Goal: Task Accomplishment & Management: Use online tool/utility

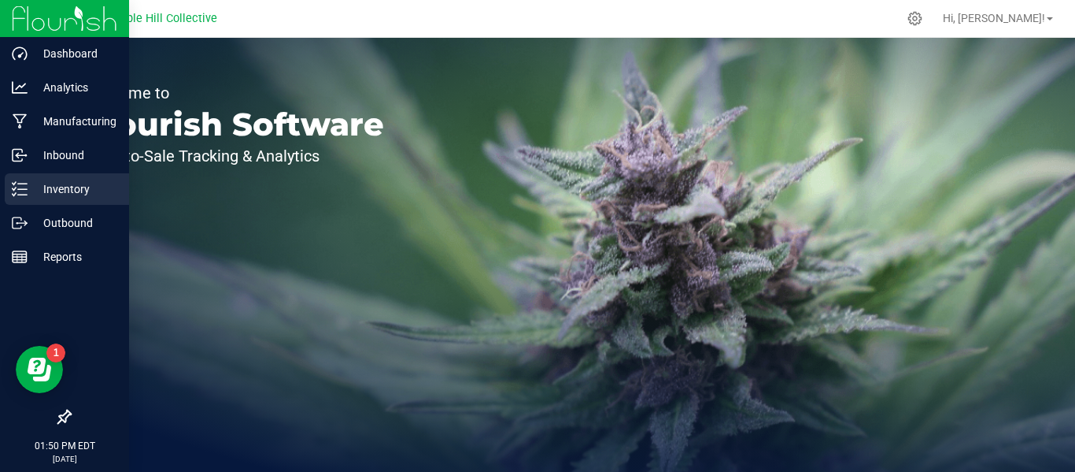
click at [51, 180] on p "Inventory" at bounding box center [75, 189] width 94 height 19
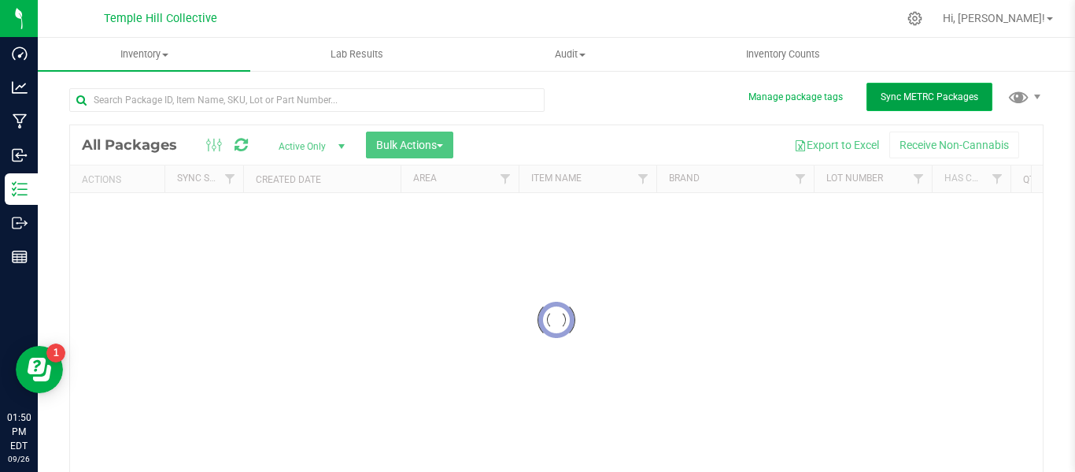
click at [890, 98] on span "Sync METRC Packages" at bounding box center [930, 96] width 98 height 11
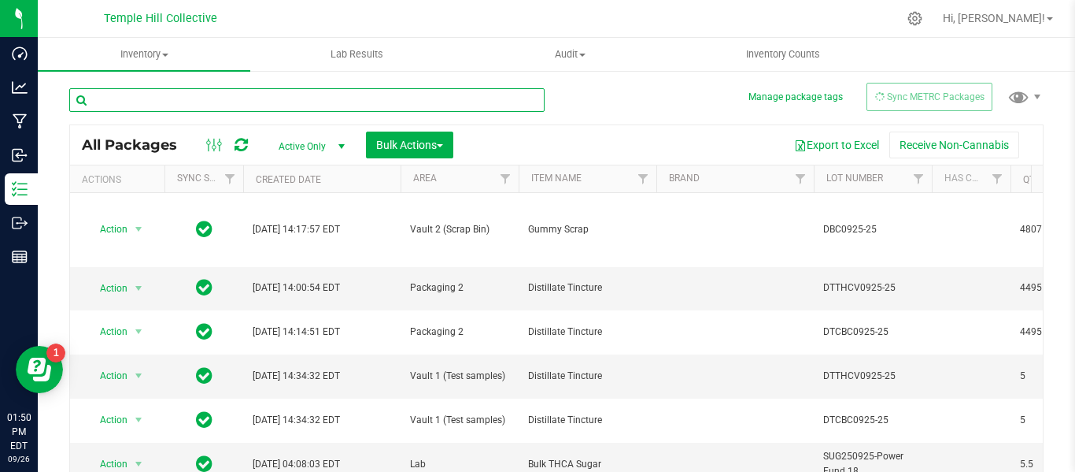
click at [357, 98] on input "text" at bounding box center [307, 100] width 476 height 24
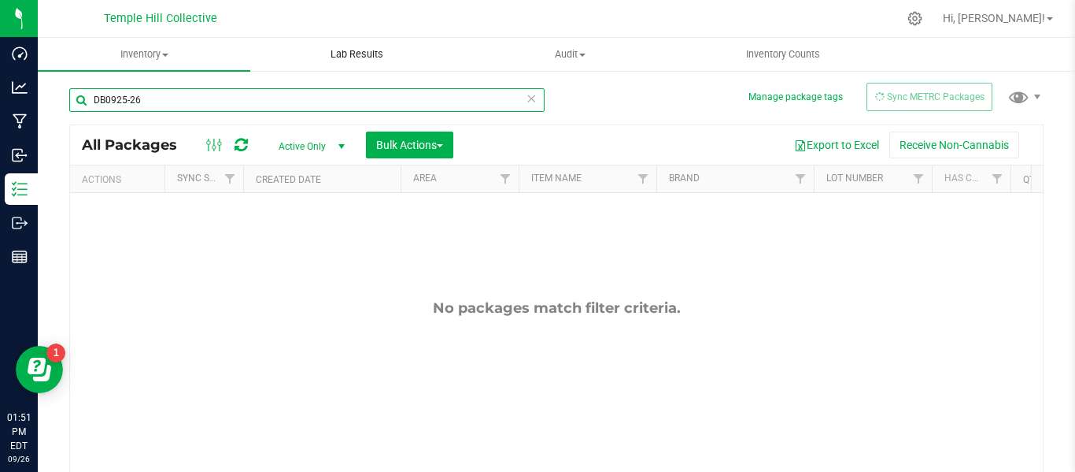
type input "DB0925-26"
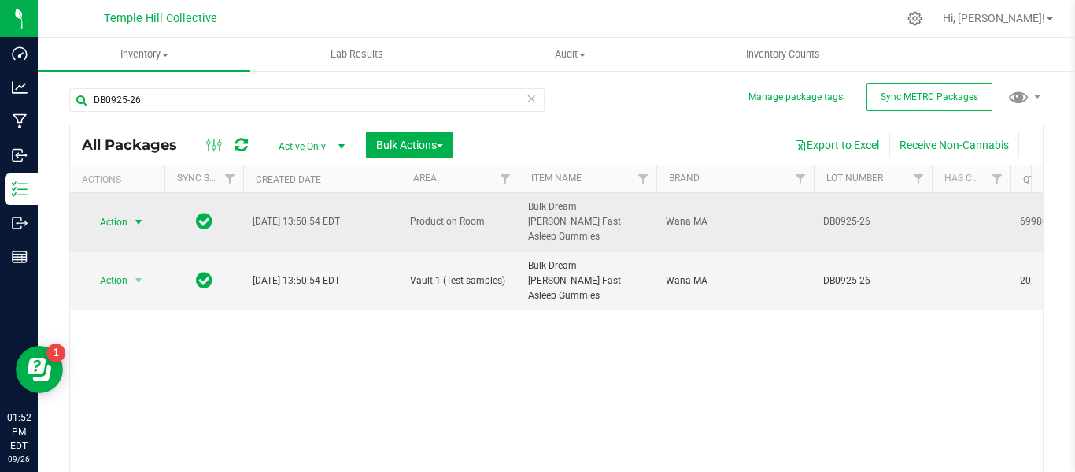
click at [123, 213] on span "Action" at bounding box center [107, 222] width 43 height 22
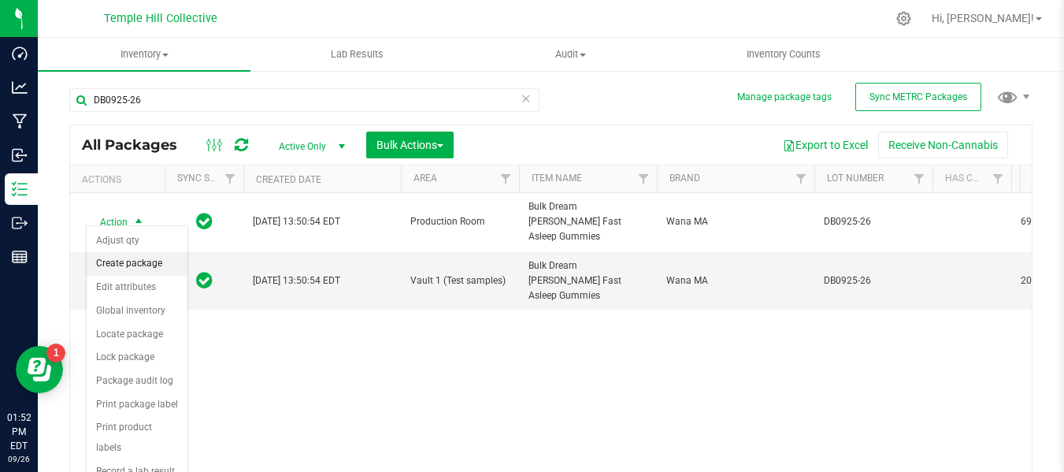
click at [137, 269] on li "Create package" at bounding box center [137, 264] width 101 height 24
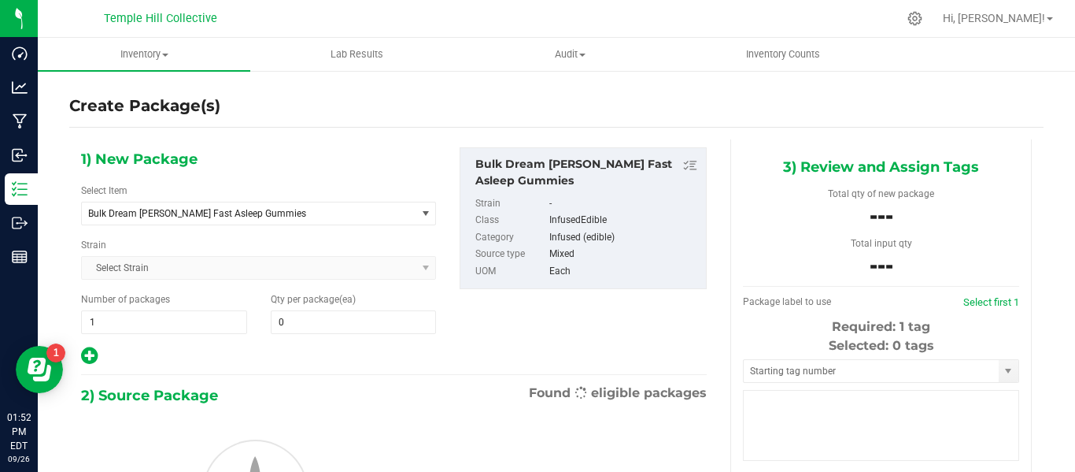
type input "0"
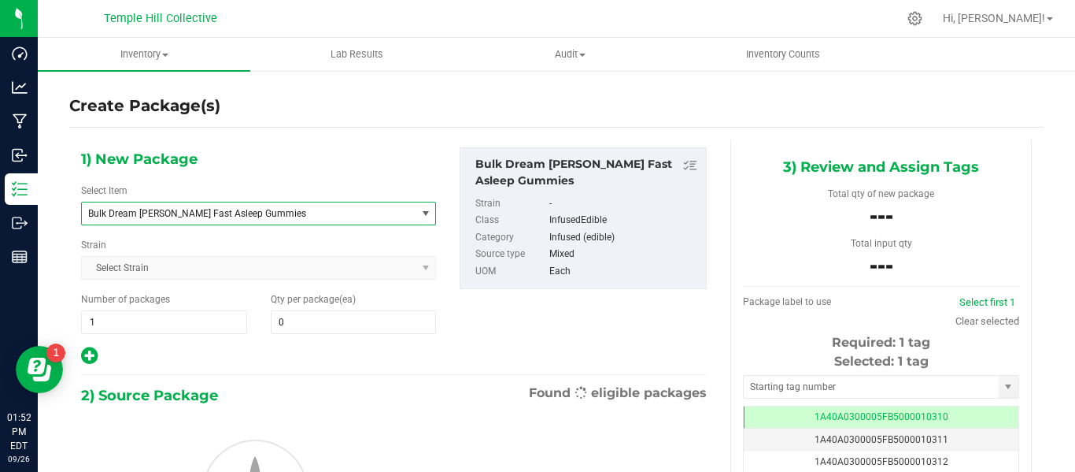
click at [272, 218] on span "Bulk Dream [PERSON_NAME] Fast Asleep Gummies" at bounding box center [242, 213] width 309 height 11
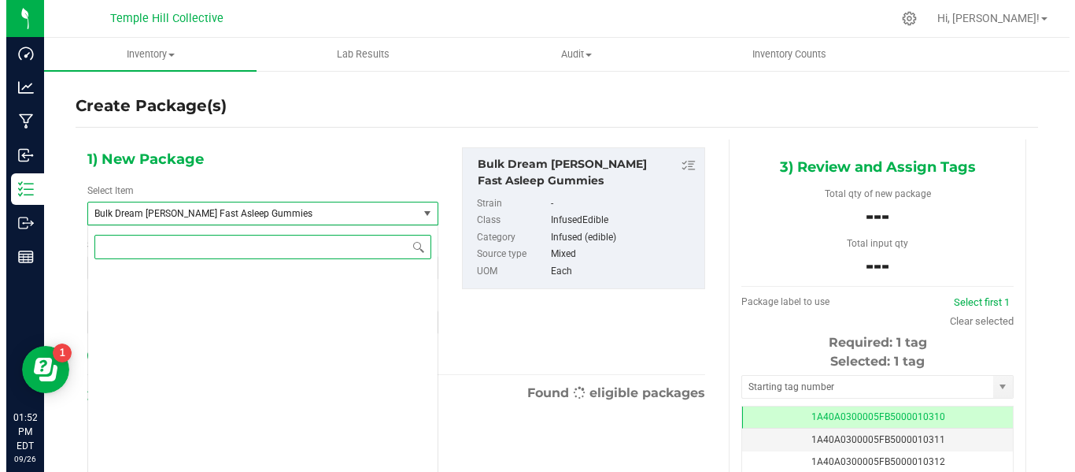
scroll to position [6746, 0]
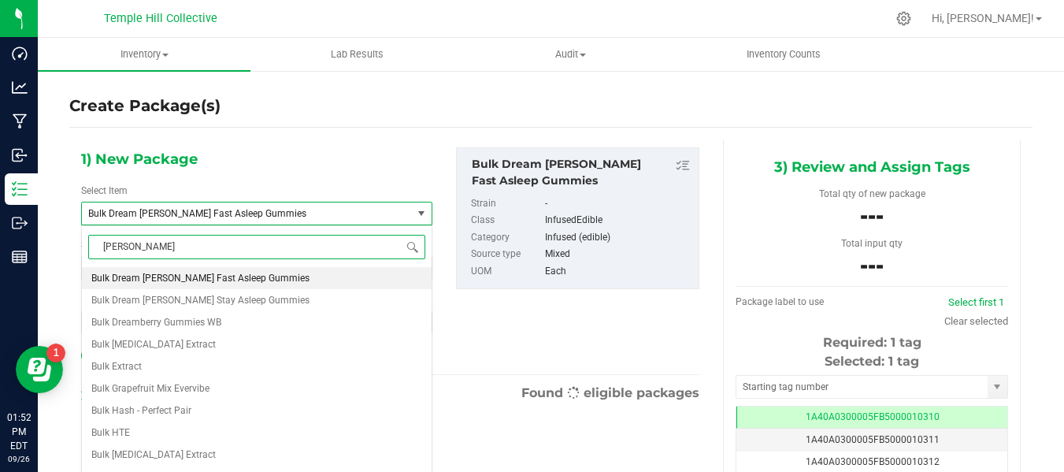
type input "gummy"
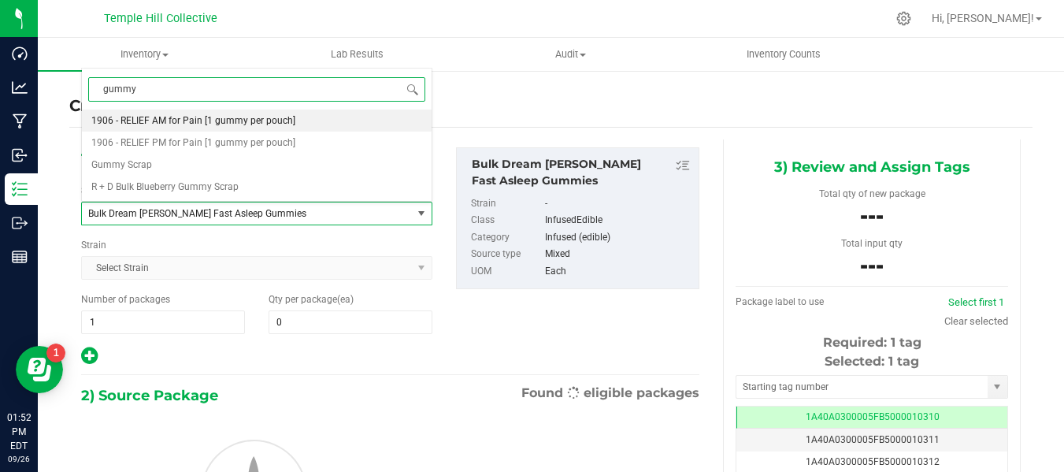
scroll to position [0, 0]
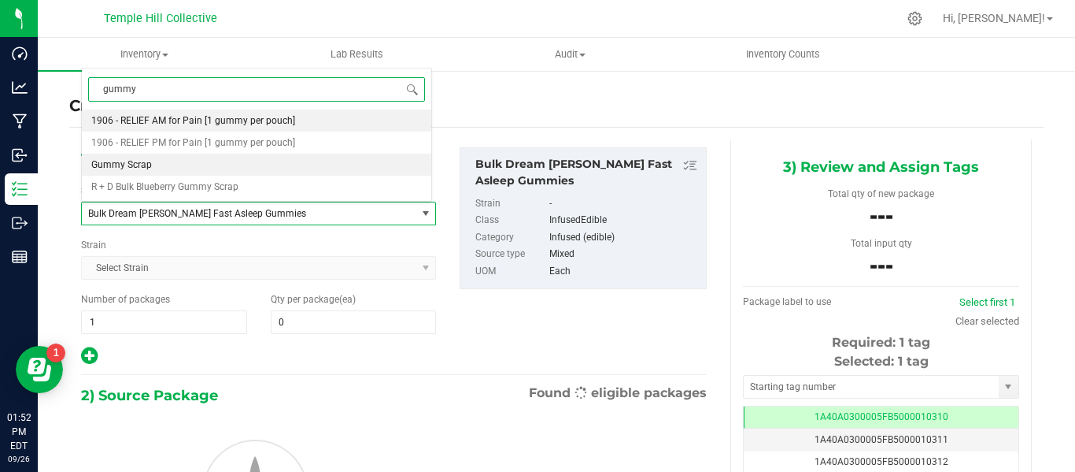
click at [163, 164] on li "Gummy Scrap" at bounding box center [257, 165] width 350 height 22
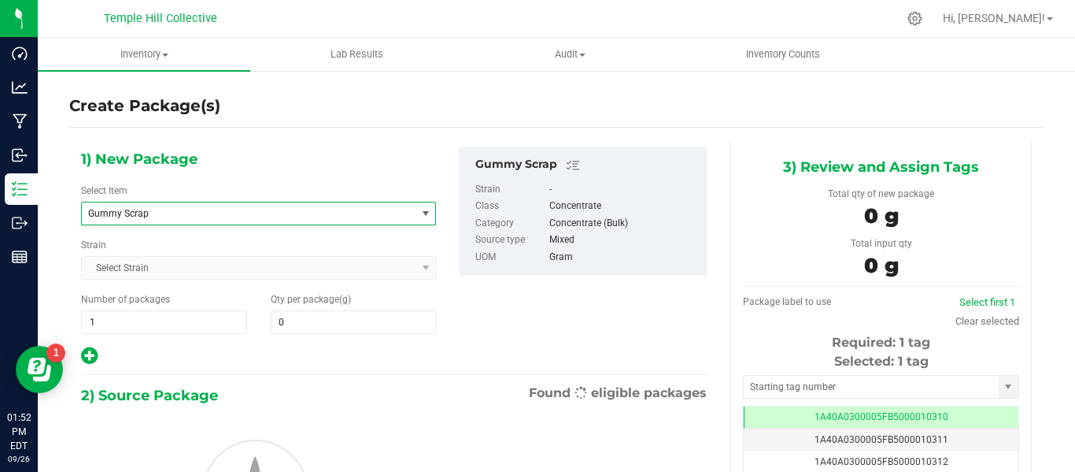
type input "0.0000"
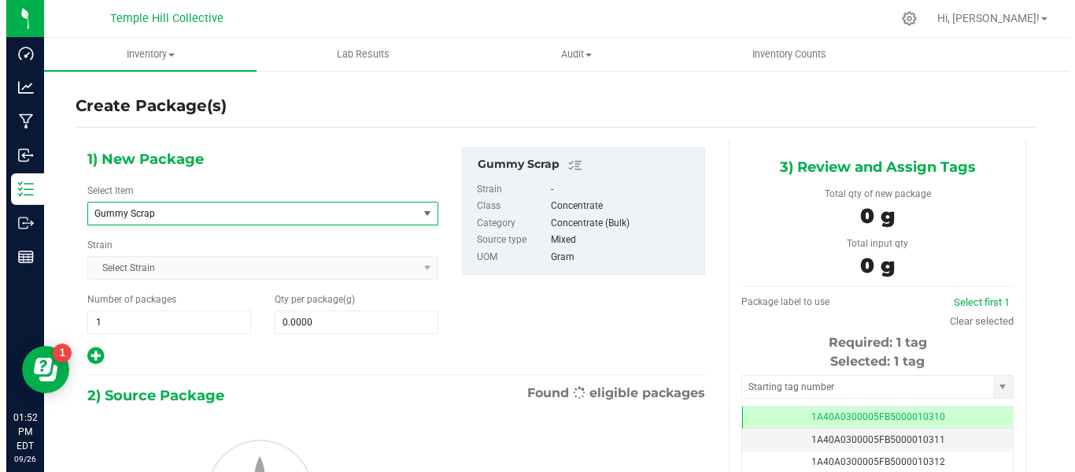
scroll to position [10097, 0]
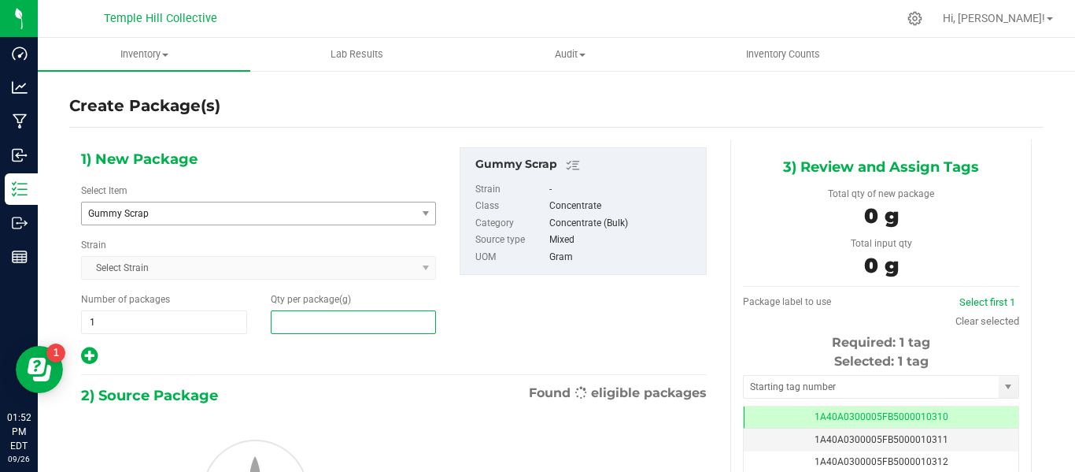
click at [327, 324] on span at bounding box center [354, 322] width 166 height 24
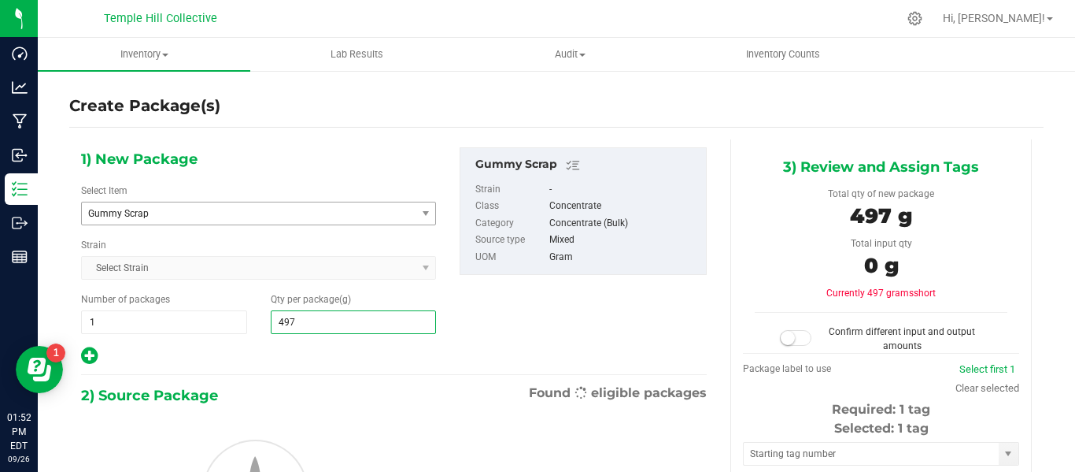
type input "4975"
click at [328, 366] on div "1) New Package Select Item Gummy Scrap Gentlemen Smugglers Garlic Z 3.5g Flower…" at bounding box center [394, 366] width 650 height 455
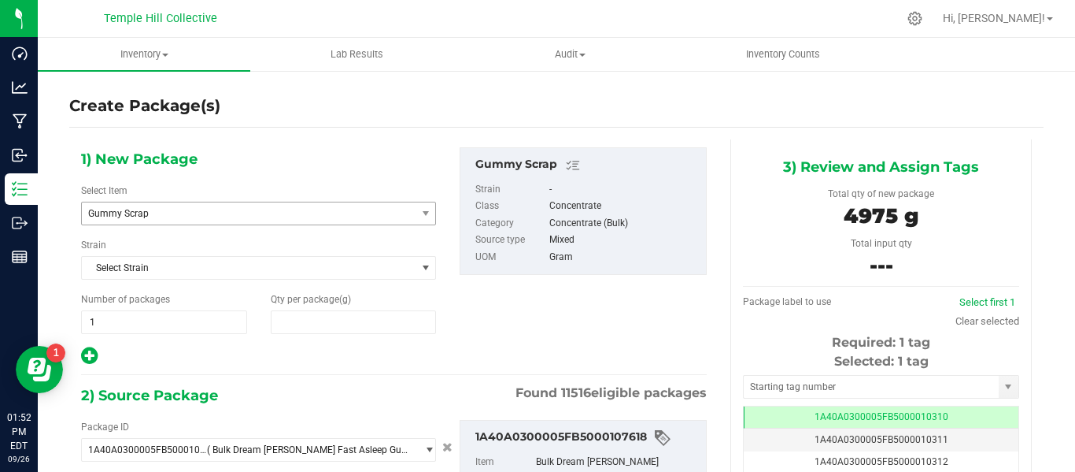
type input "4,975.0000"
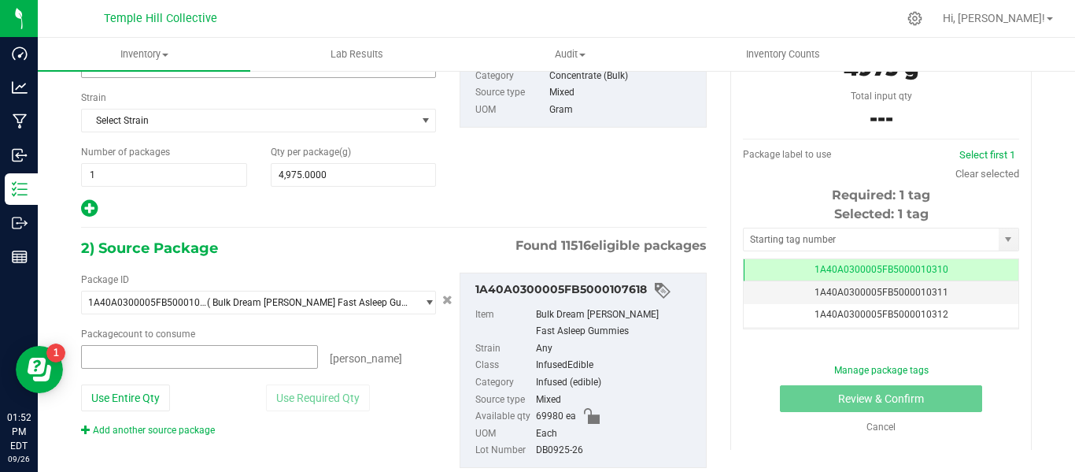
click at [240, 356] on span at bounding box center [199, 357] width 237 height 24
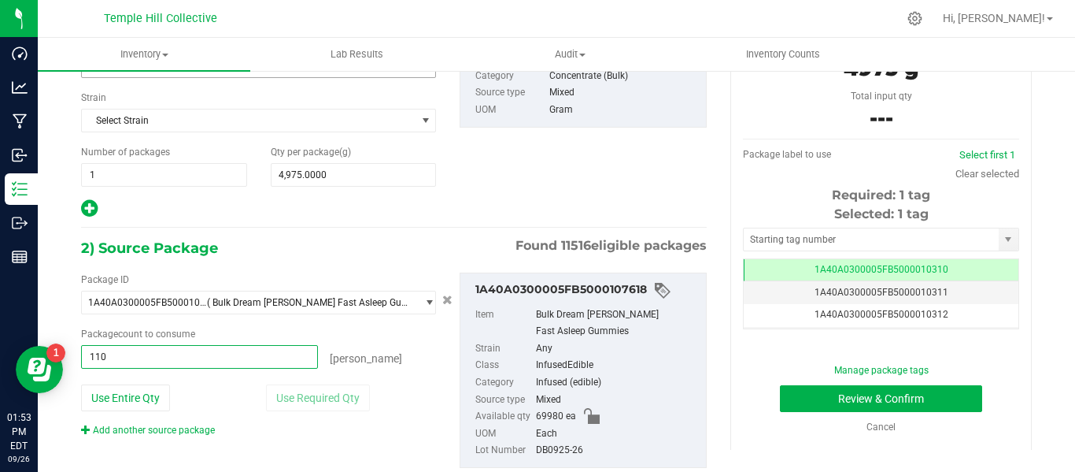
type input "1105"
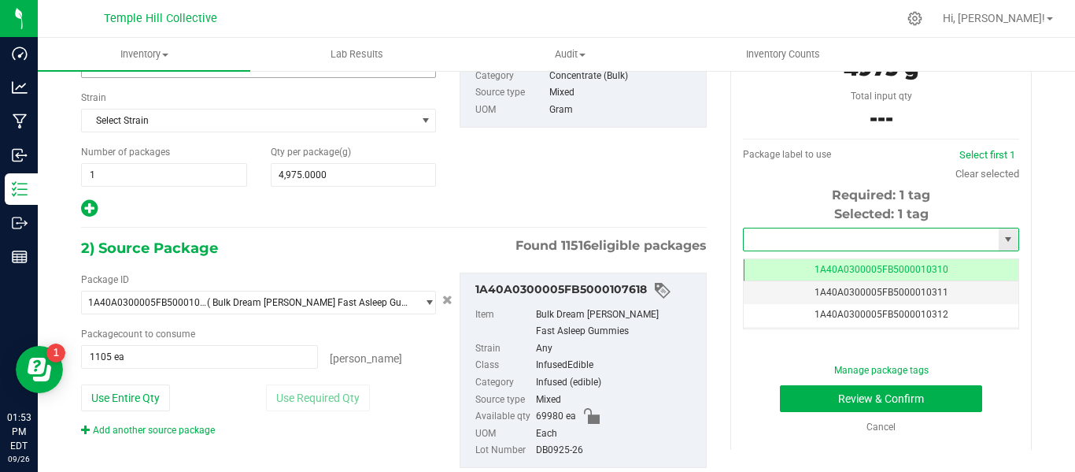
click at [858, 240] on input "text" at bounding box center [871, 239] width 255 height 22
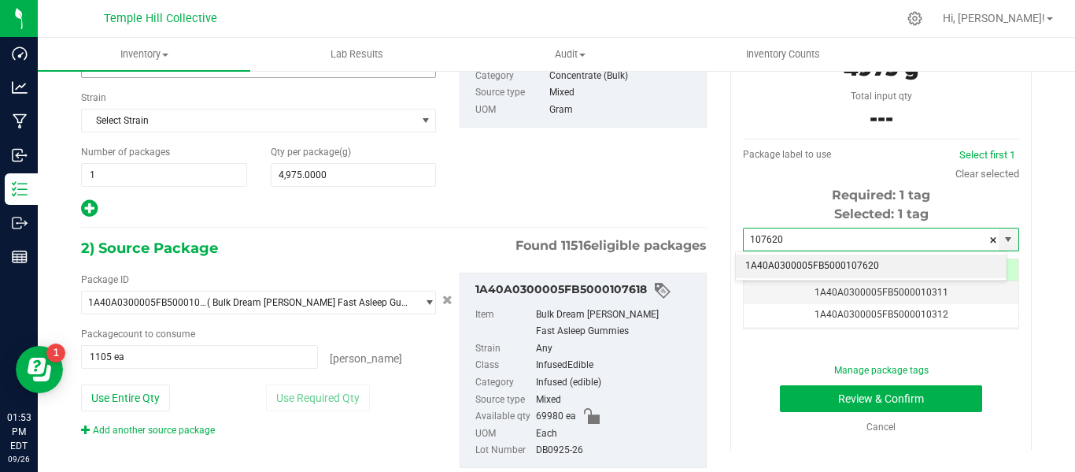
click at [857, 264] on li "1A40A0300005FB5000107620" at bounding box center [871, 266] width 271 height 24
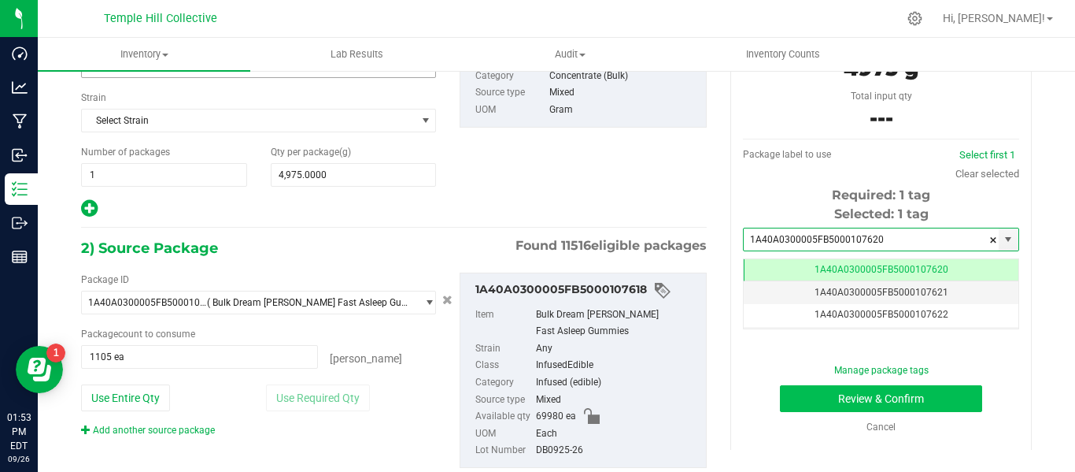
type input "1A40A0300005FB5000107620"
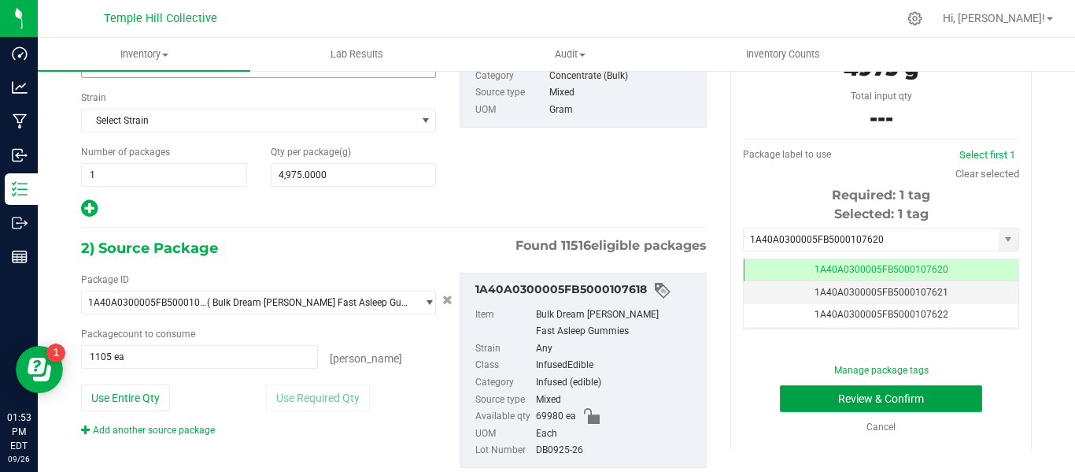
click at [870, 402] on button "Review & Confirm" at bounding box center [881, 398] width 202 height 27
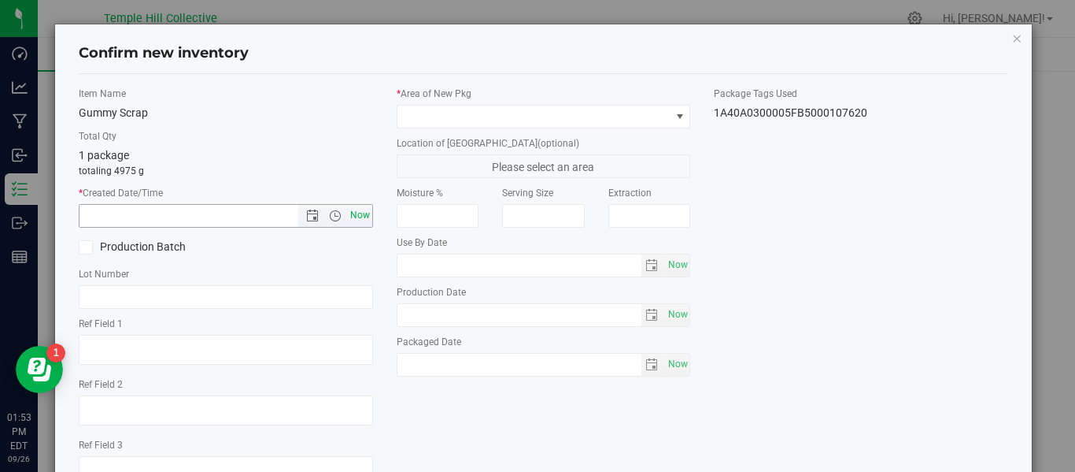
click at [359, 217] on span "Now" at bounding box center [359, 215] width 27 height 23
type input "[DATE] 1:53 PM"
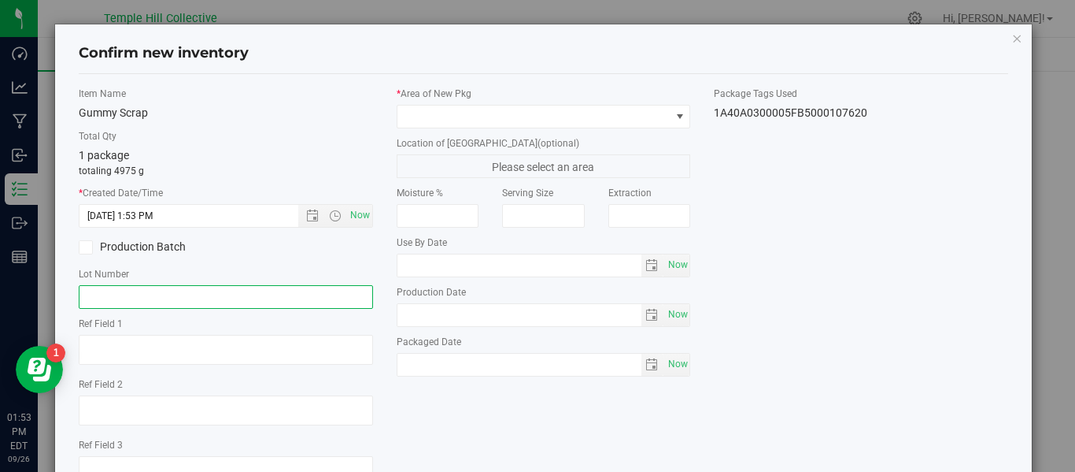
click at [174, 296] on input "text" at bounding box center [226, 297] width 294 height 24
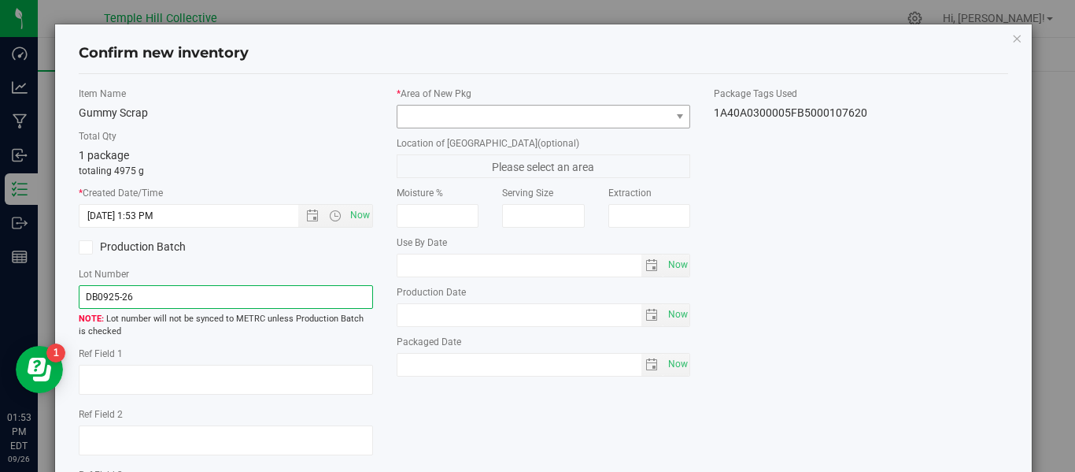
type input "DB0925-26"
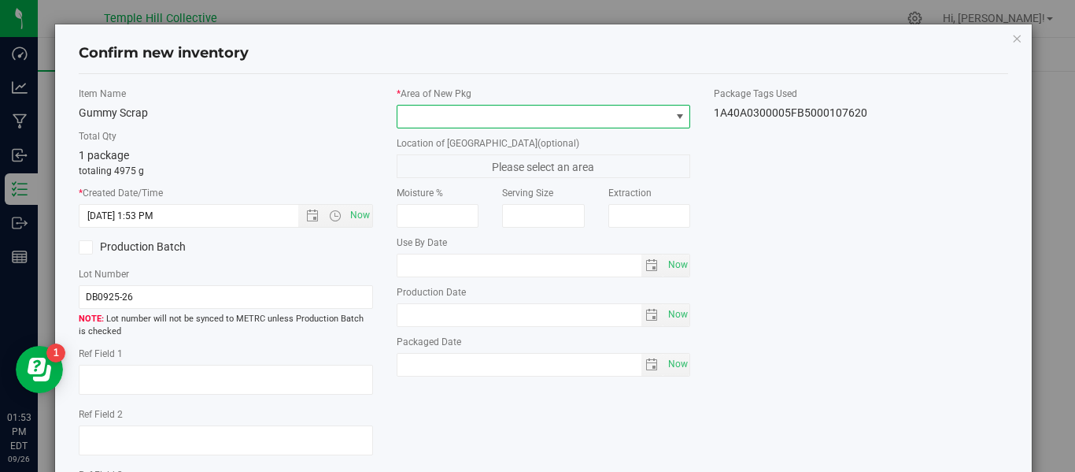
click at [644, 117] on span at bounding box center [534, 117] width 273 height 22
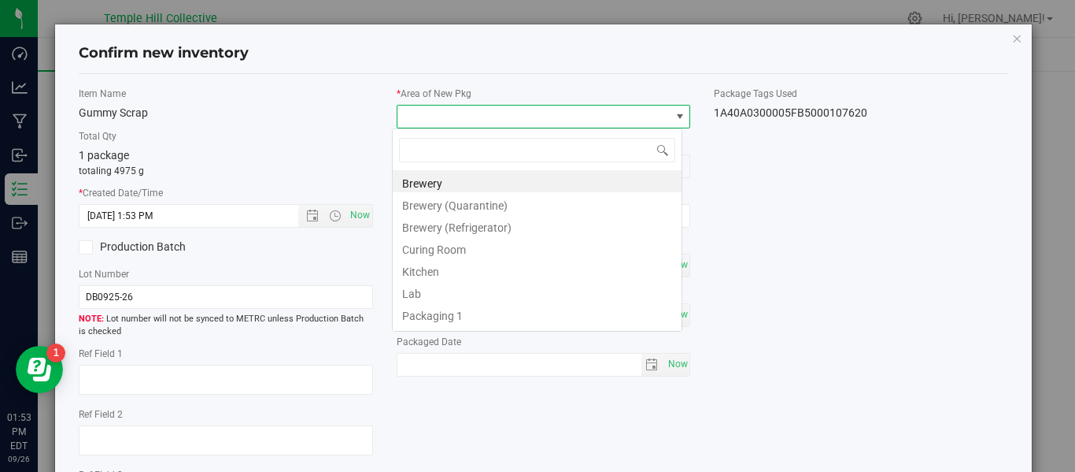
scroll to position [24, 291]
type input "vault 2"
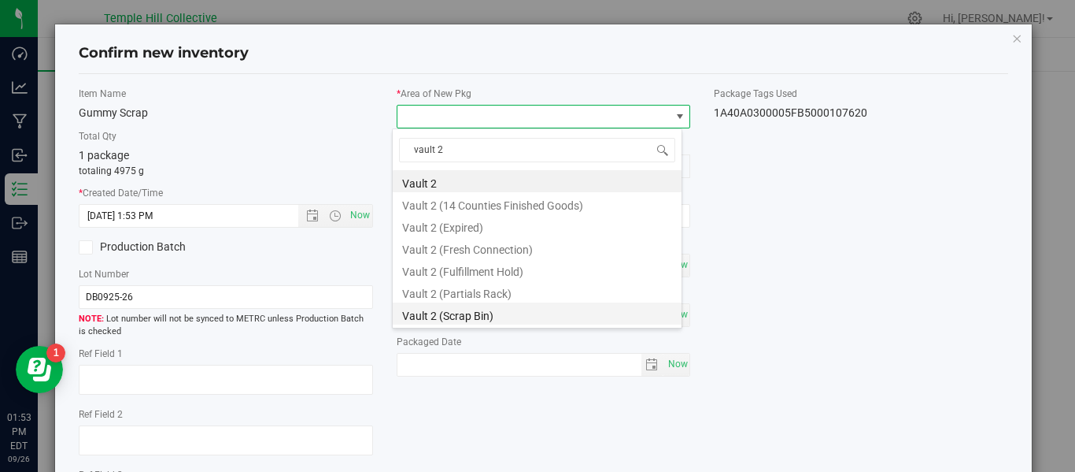
click at [480, 313] on li "Vault 2 (Scrap Bin)" at bounding box center [537, 313] width 289 height 22
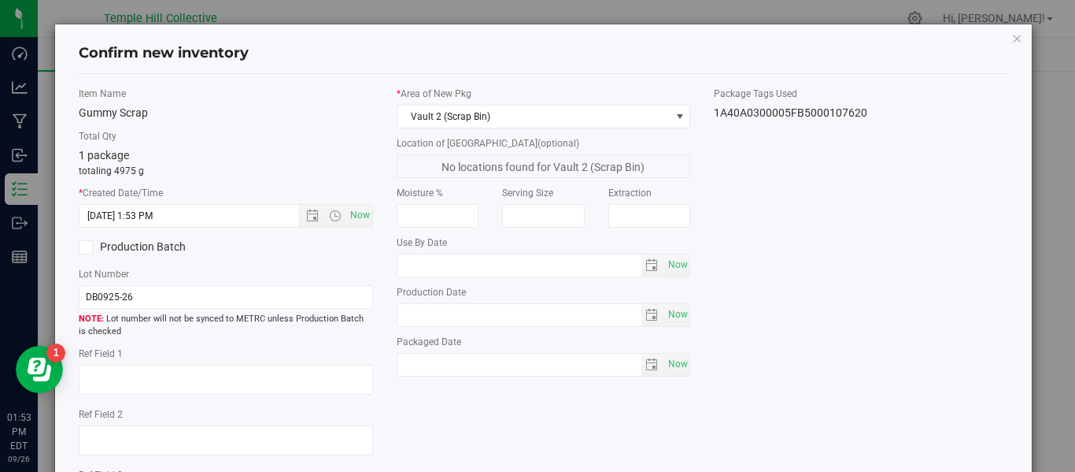
click at [746, 247] on div "Item Name Gummy Scrap Total Qty 1 package totaling 4975 g * Created Date/Time […" at bounding box center [543, 308] width 953 height 442
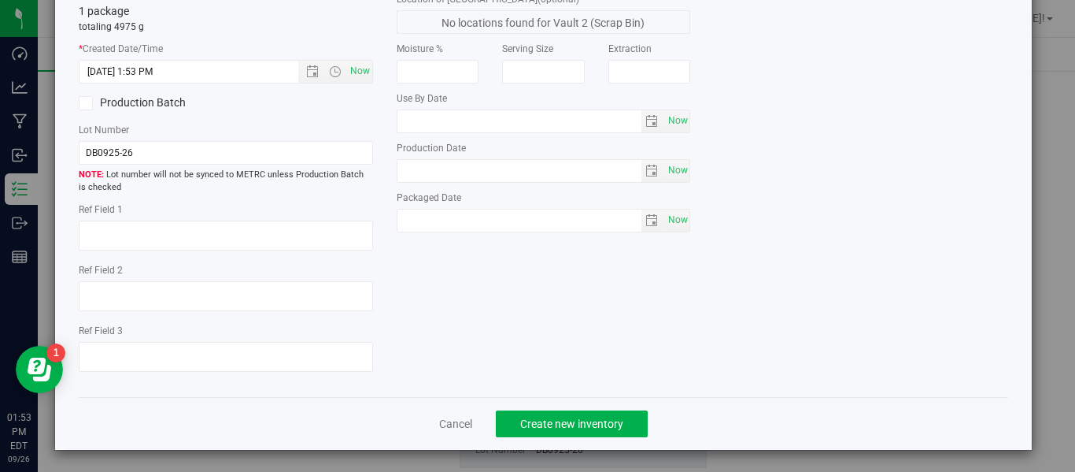
scroll to position [146, 0]
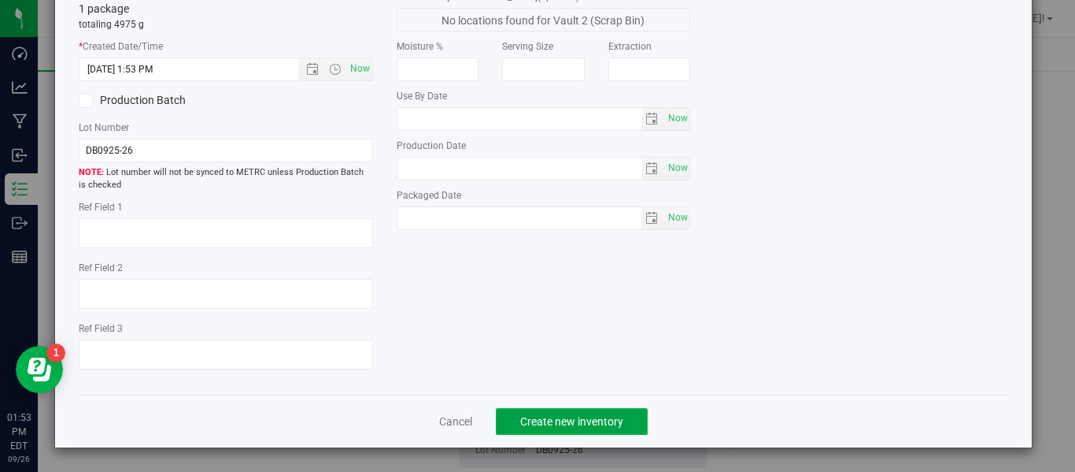
click at [605, 420] on span "Create new inventory" at bounding box center [571, 421] width 103 height 13
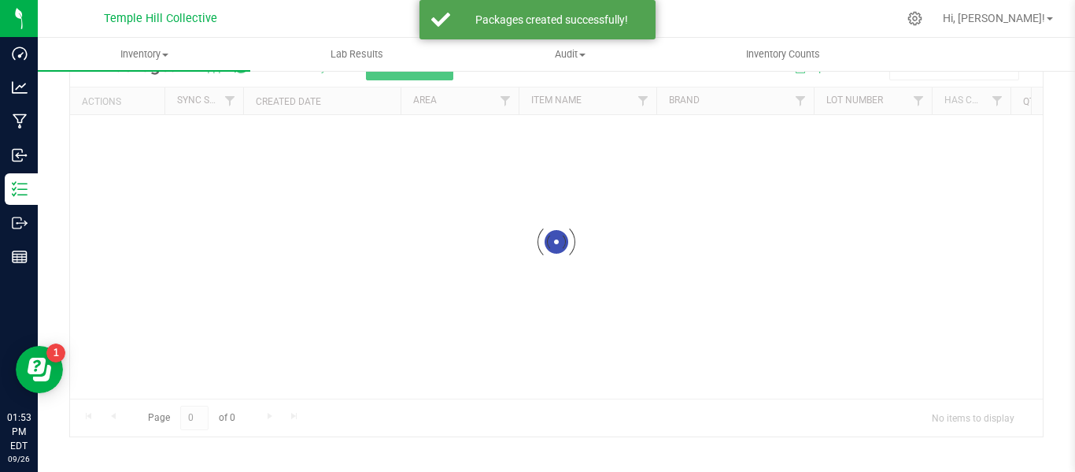
scroll to position [78, 0]
